Goal: Task Accomplishment & Management: Use online tool/utility

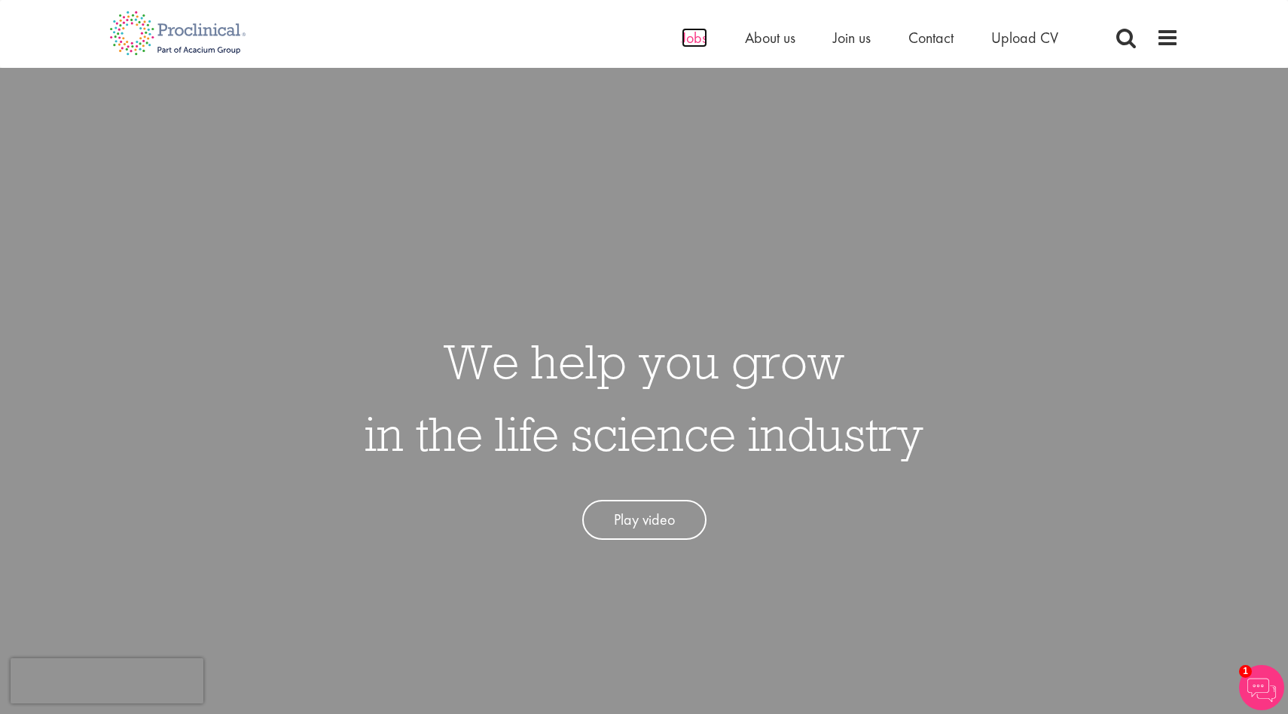
click at [685, 41] on span "Jobs" at bounding box center [695, 38] width 26 height 20
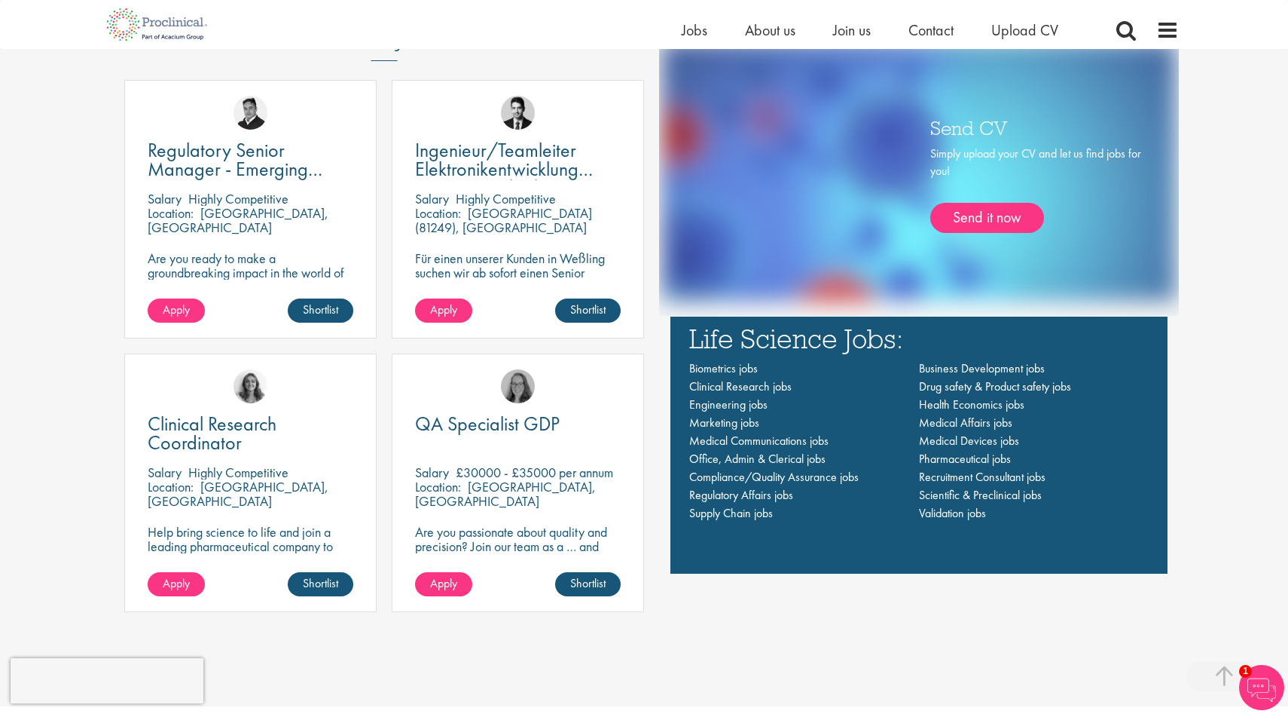
scroll to position [1075, 0]
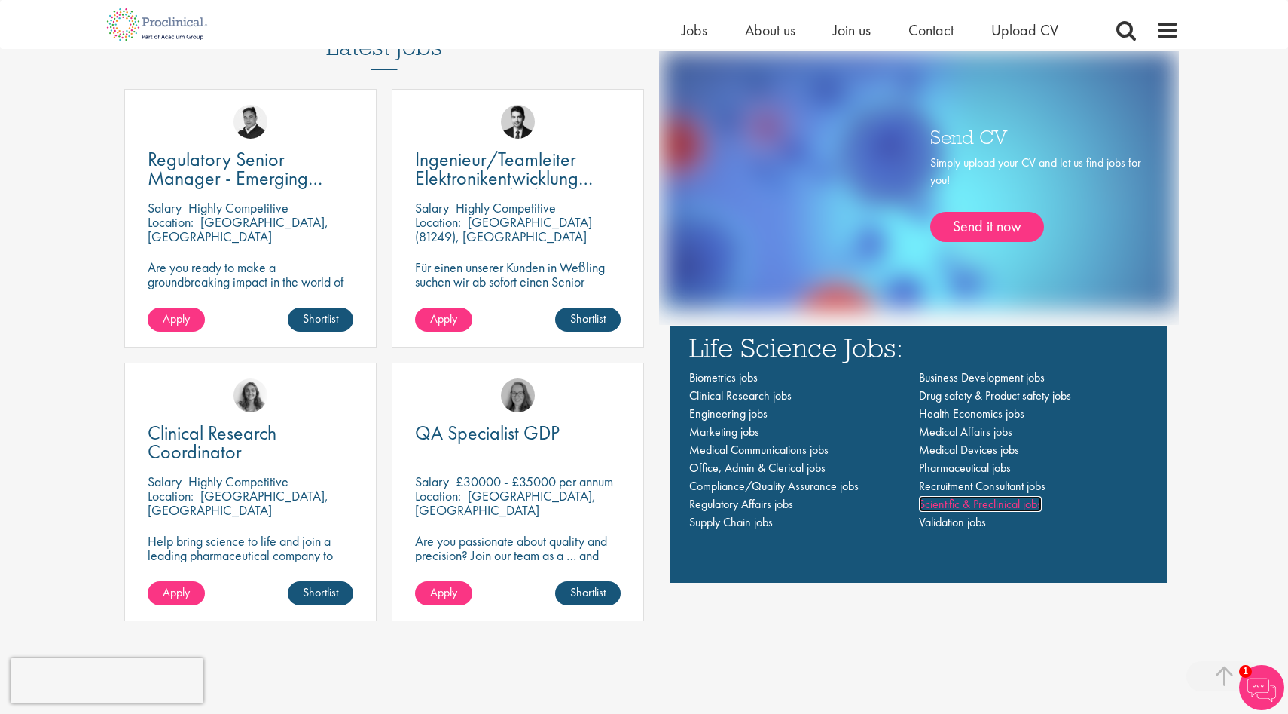
click at [973, 509] on span "Scientific & Preclinical jobs" at bounding box center [980, 504] width 123 height 16
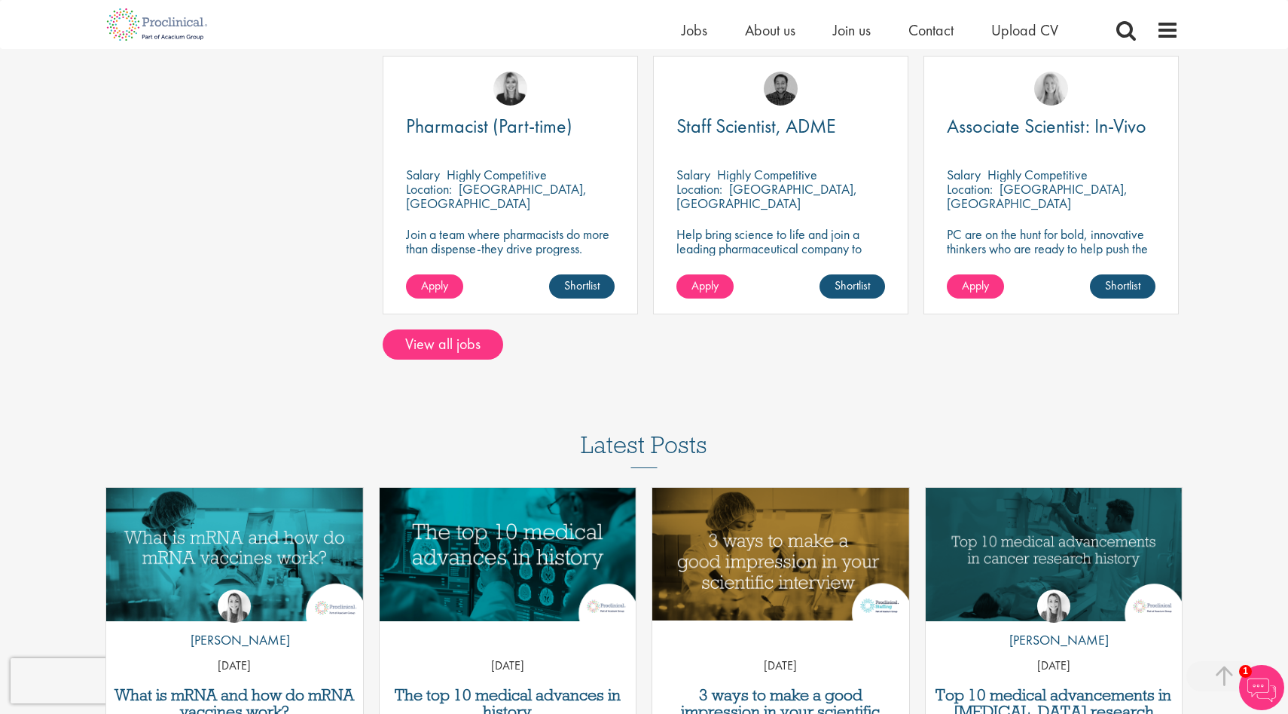
scroll to position [1192, 0]
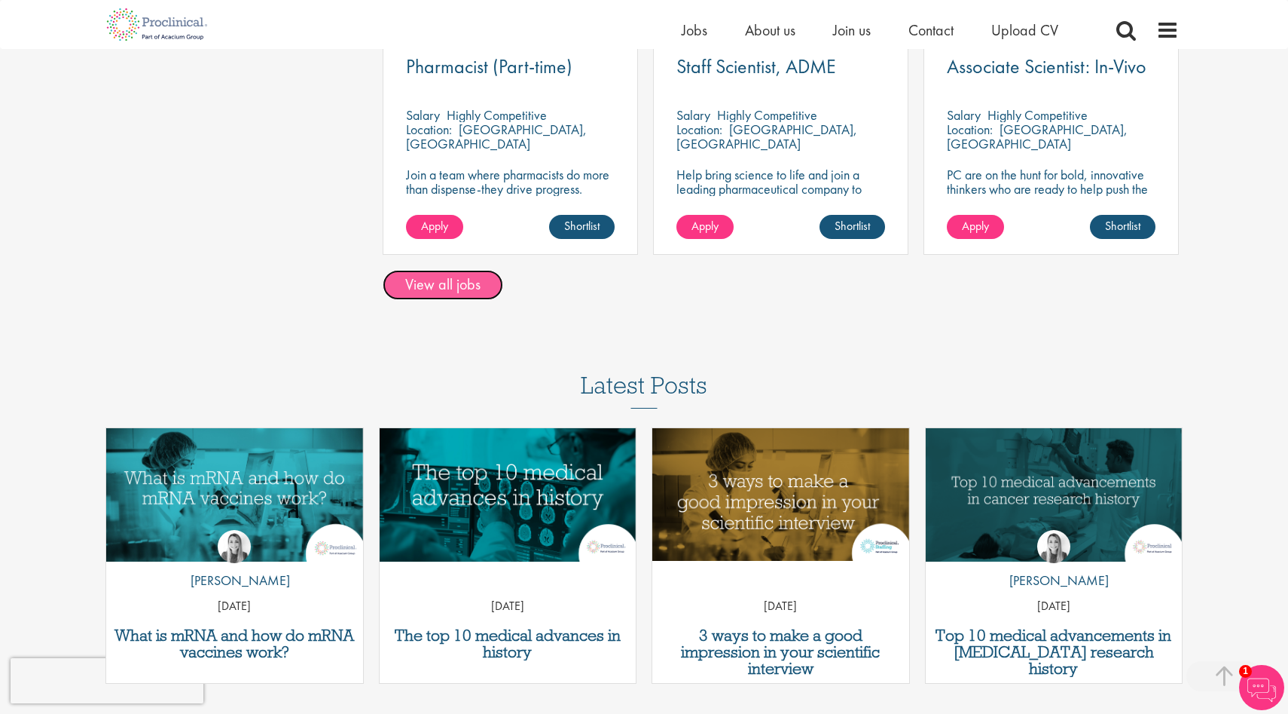
click at [464, 276] on link "View all jobs" at bounding box center [443, 285] width 121 height 30
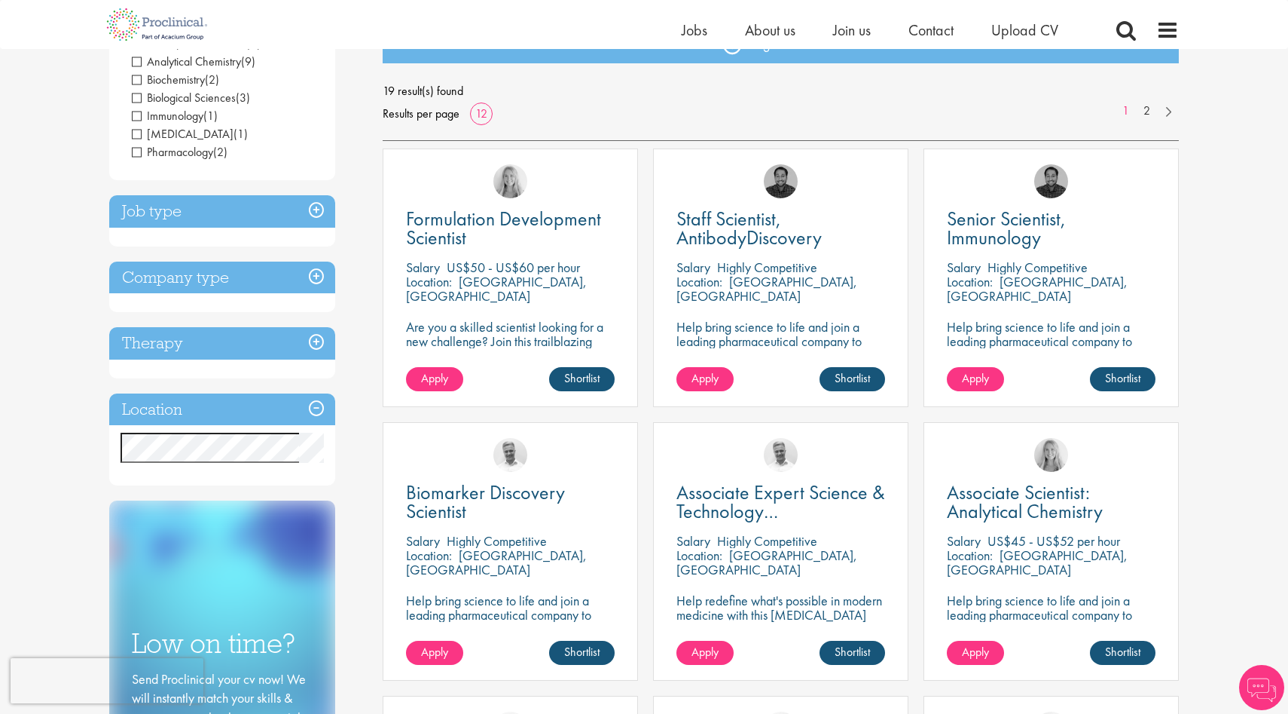
scroll to position [222, 0]
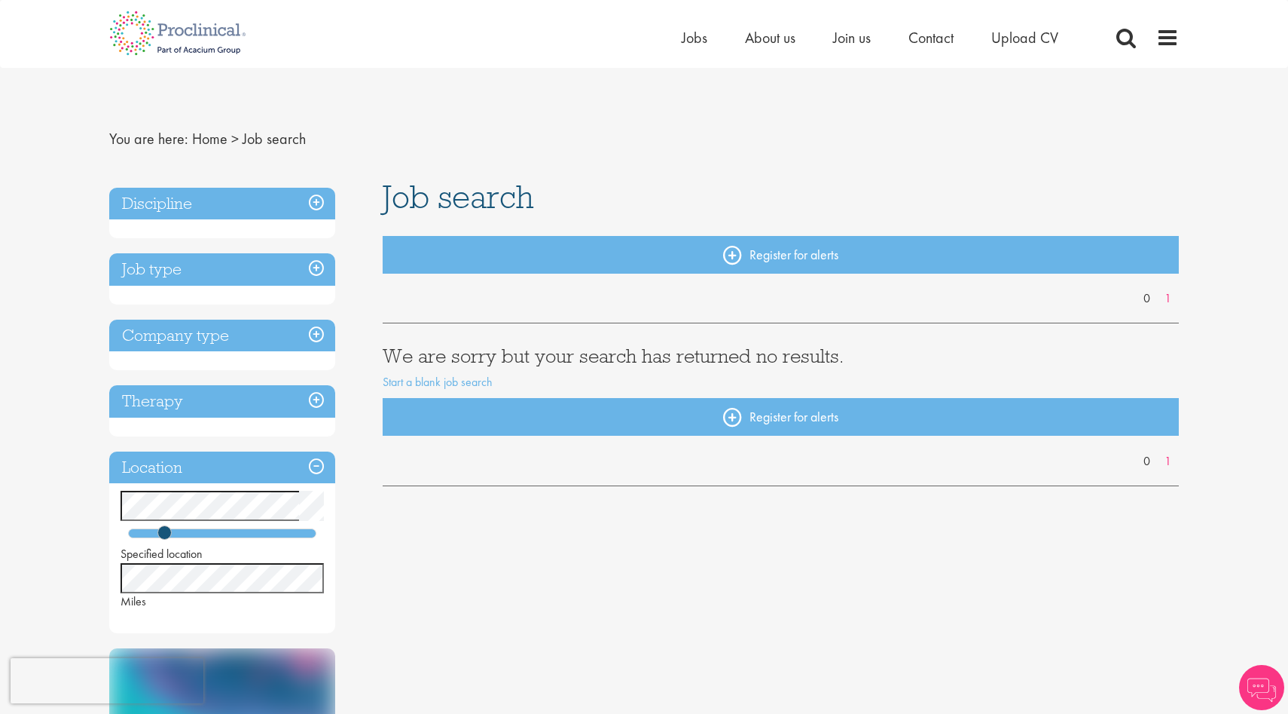
click at [261, 272] on h3 "Job type" at bounding box center [222, 269] width 226 height 32
click at [322, 272] on h3 "Job type" at bounding box center [222, 269] width 226 height 32
click at [320, 207] on h3 "Discipline" at bounding box center [222, 204] width 226 height 32
drag, startPoint x: 167, startPoint y: 537, endPoint x: 364, endPoint y: 546, distance: 196.9
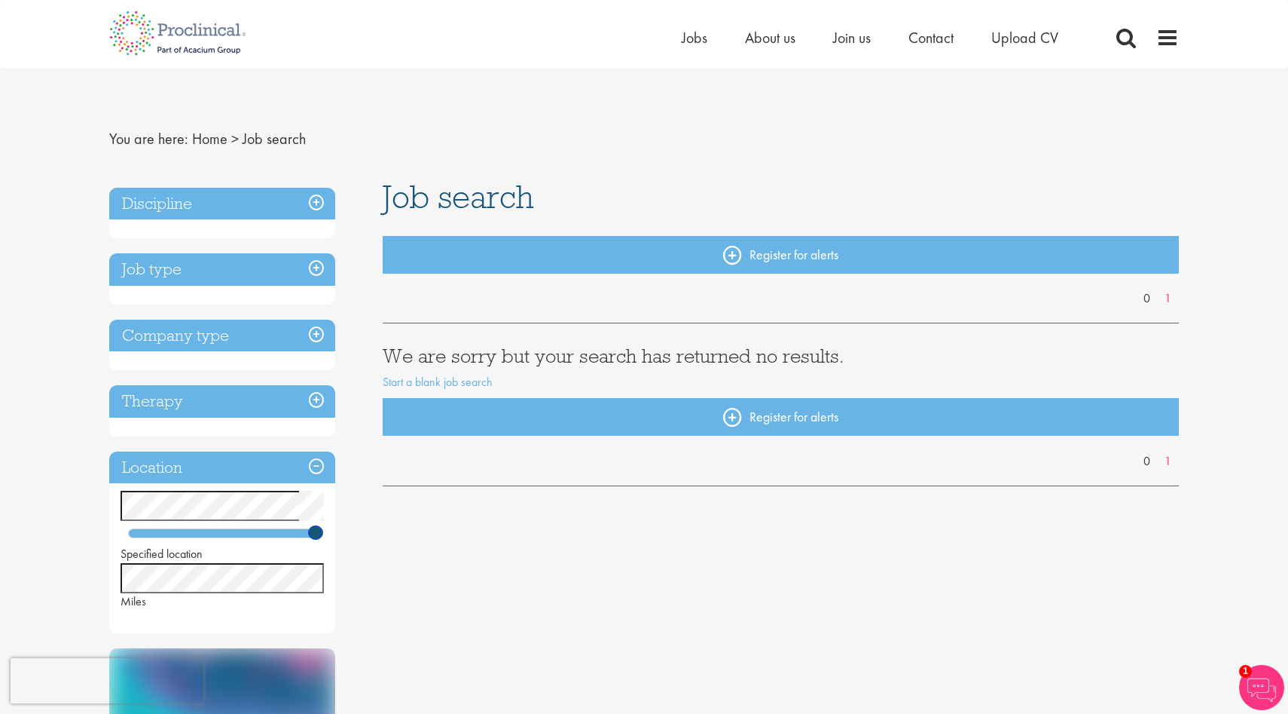
click at [364, 546] on div "Discipline Job type Company type Therapy Location Specified location Miles Sign…" at bounding box center [235, 611] width 274 height 862
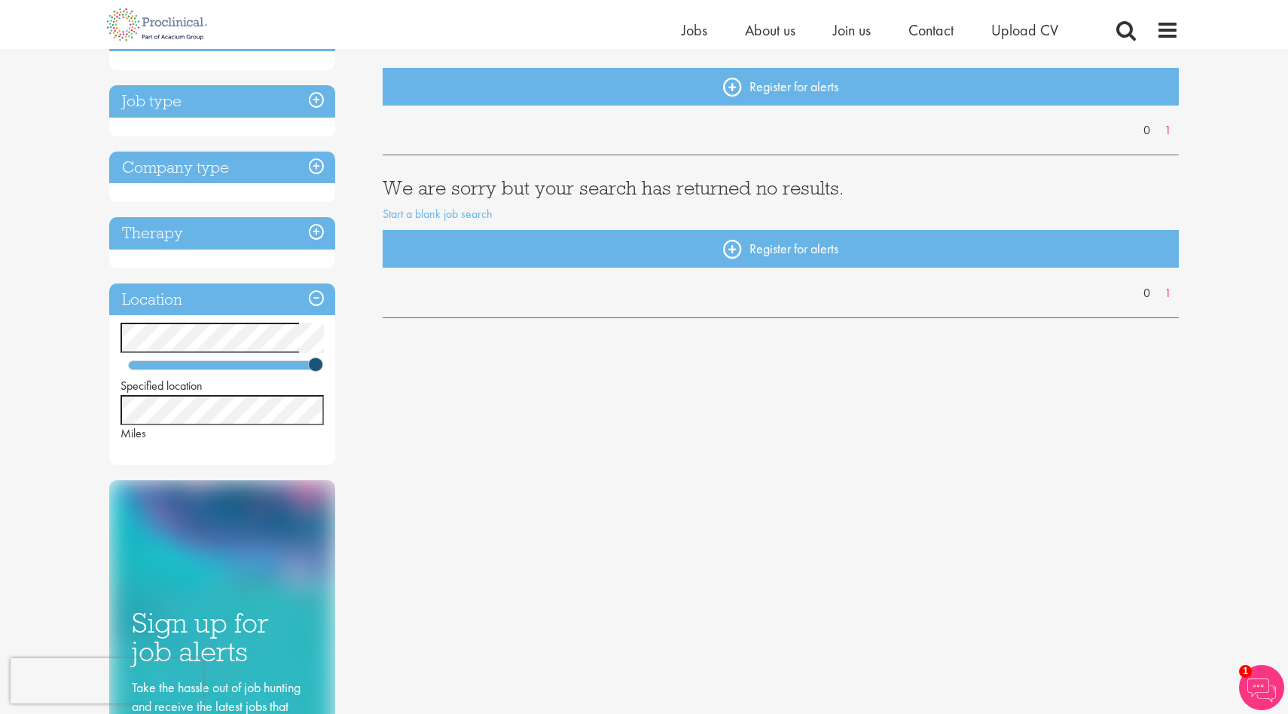
scroll to position [183, 0]
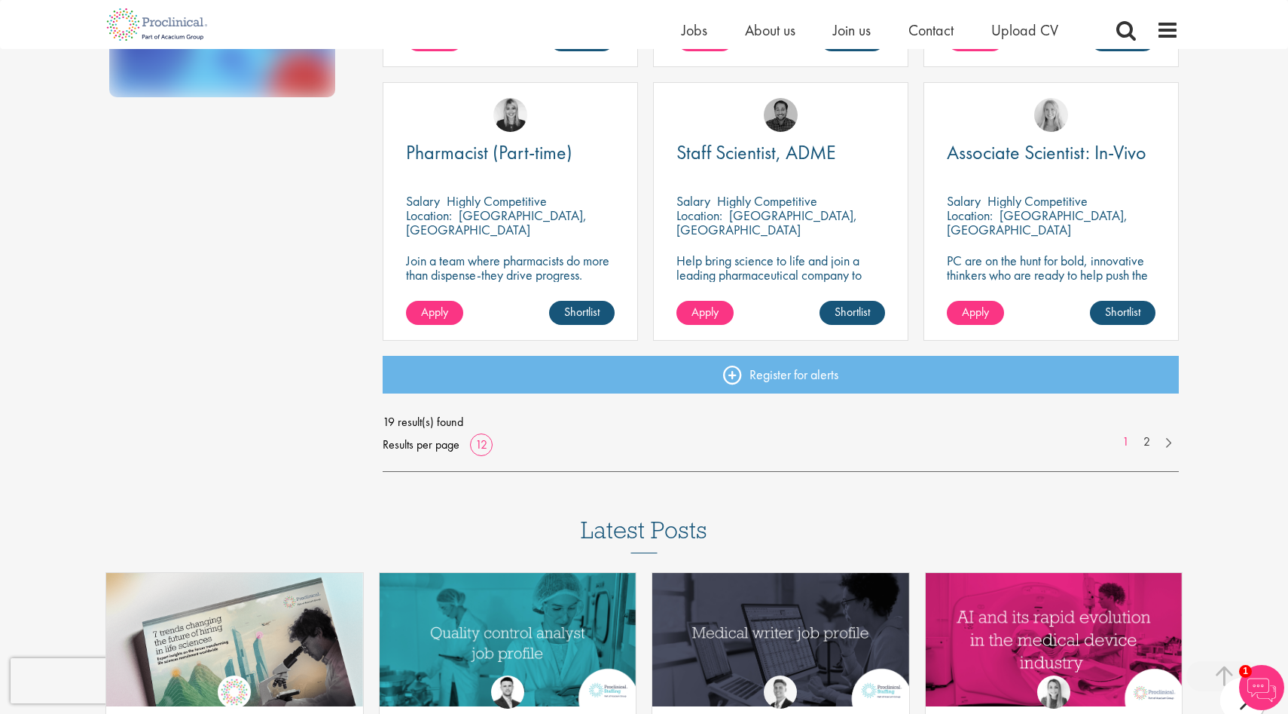
scroll to position [1282, 0]
